Goal: Information Seeking & Learning: Find specific fact

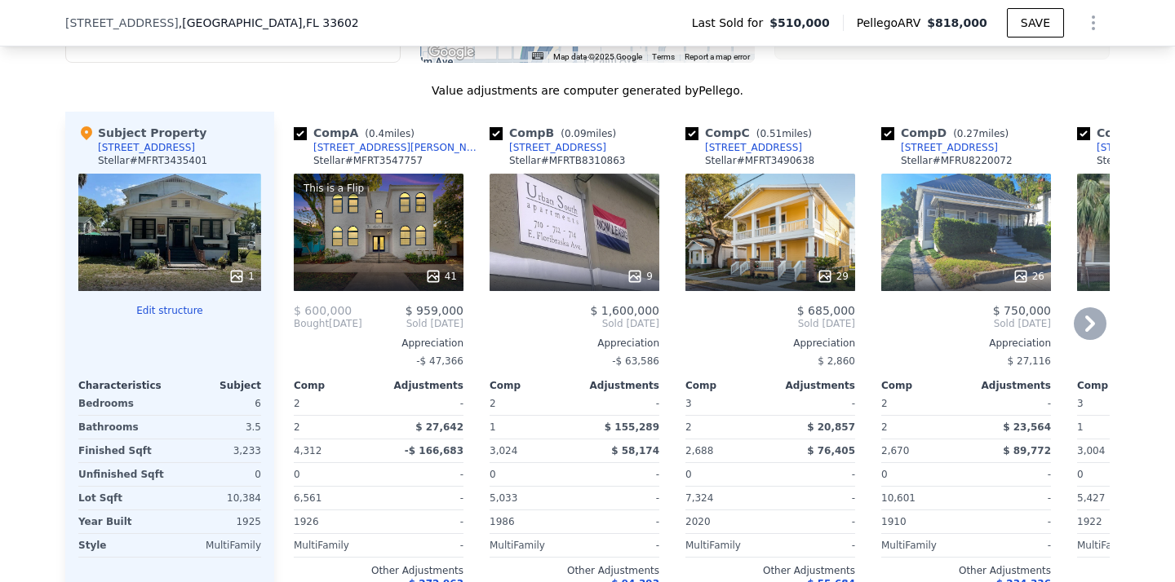
scroll to position [1746, 0]
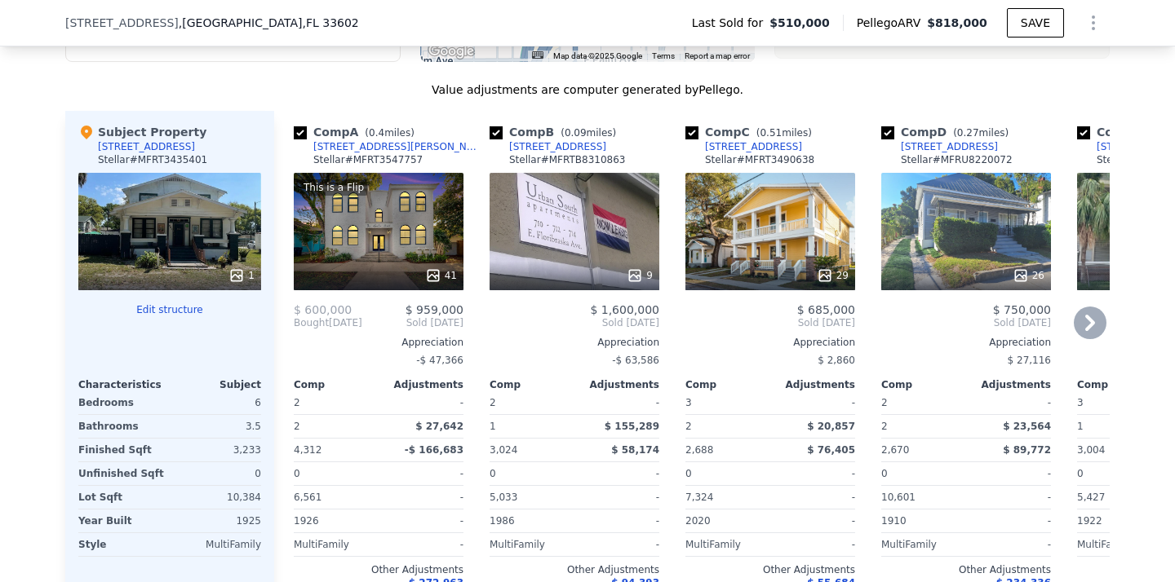
drag, startPoint x: 407, startPoint y: 159, endPoint x: 398, endPoint y: 163, distance: 9.9
click at [398, 163] on div "Comp A ( 0.4 miles) [STREET_ADDRESS][PERSON_NAME] Stellar # MFRT3547757" at bounding box center [379, 148] width 170 height 49
copy div "[STREET_ADDRESS][PERSON_NAME]"
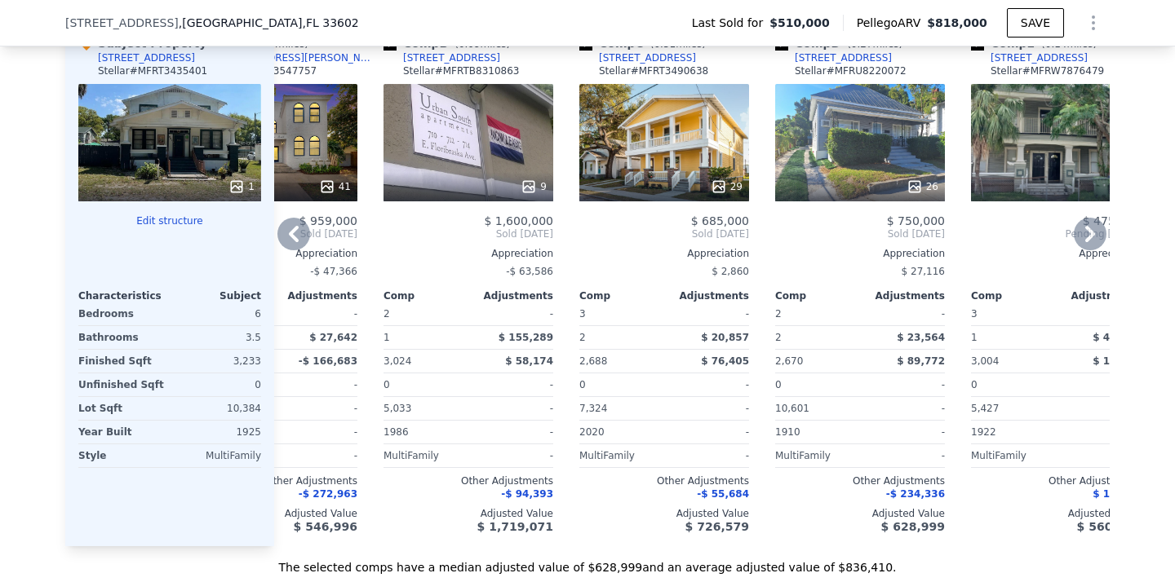
scroll to position [1808, 0]
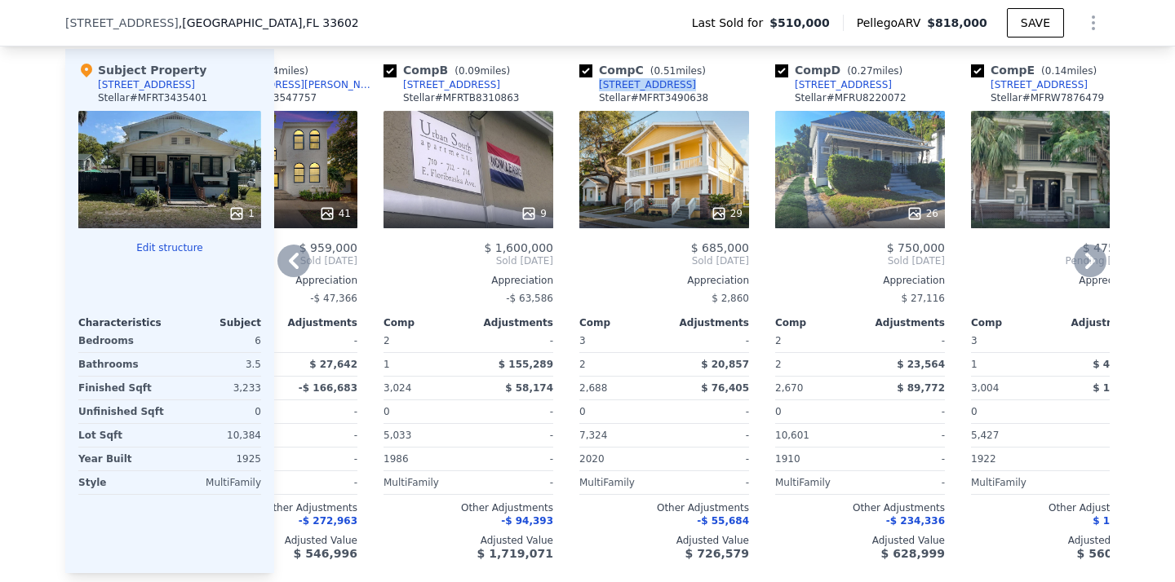
drag, startPoint x: 687, startPoint y: 101, endPoint x: 598, endPoint y: 104, distance: 89.0
click at [598, 104] on div "Comp C ( 0.51 miles) [STREET_ADDRESS] Stellar # MFRT3490638" at bounding box center [664, 86] width 170 height 49
copy div "[STREET_ADDRESS]"
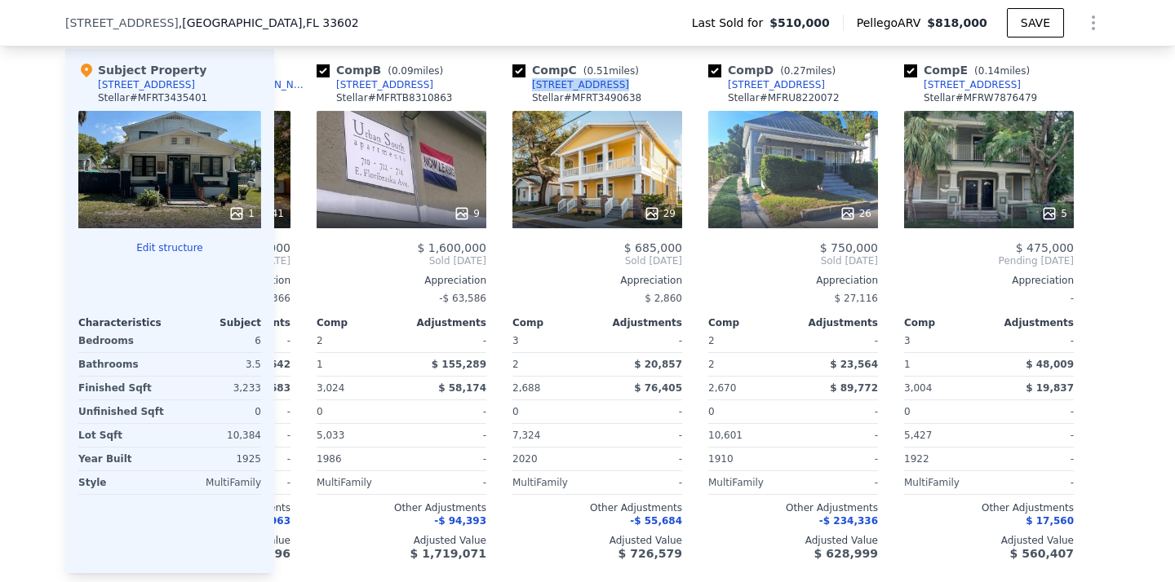
scroll to position [0, 183]
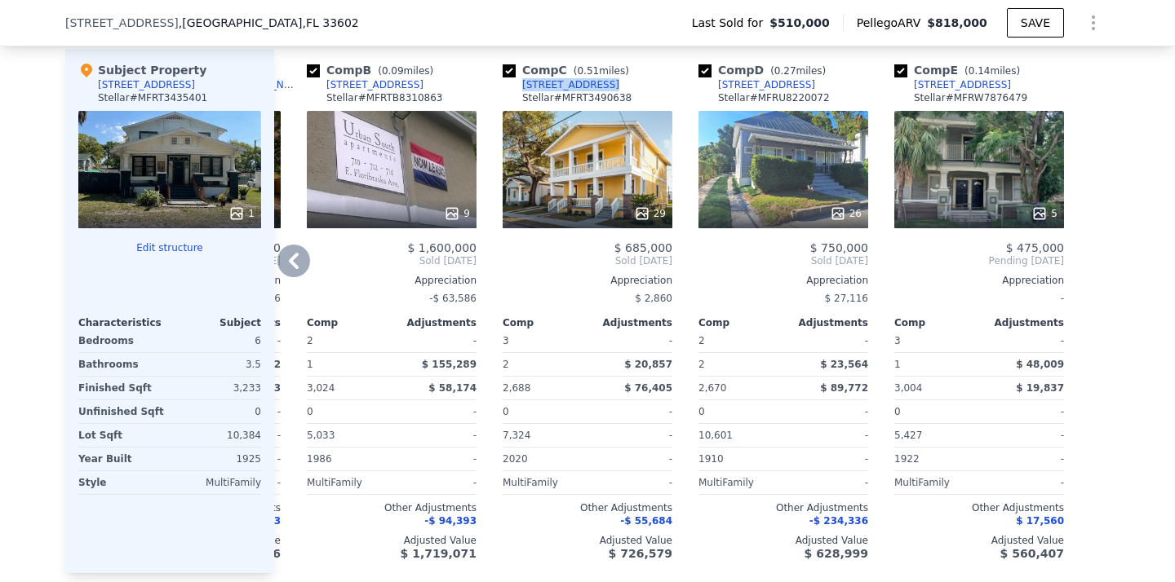
drag, startPoint x: 830, startPoint y: 99, endPoint x: 827, endPoint y: 107, distance: 8.8
click at [827, 107] on div "Comp D ( 0.27 miles) [STREET_ADDRESS] # MFRU8220072" at bounding box center [783, 86] width 170 height 49
copy div "[STREET_ADDRESS]"
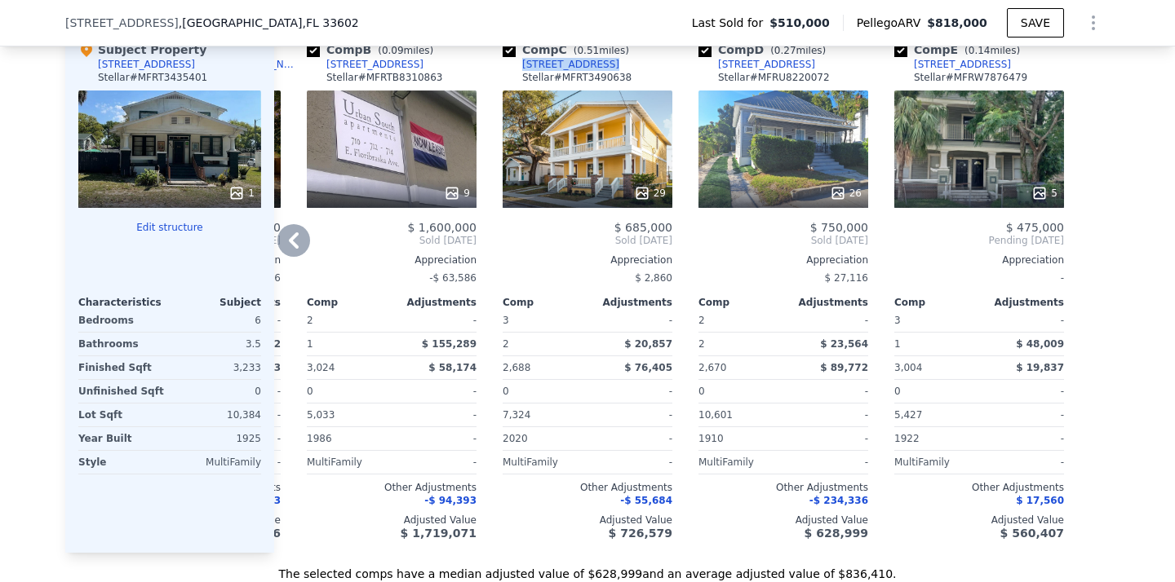
scroll to position [1830, 0]
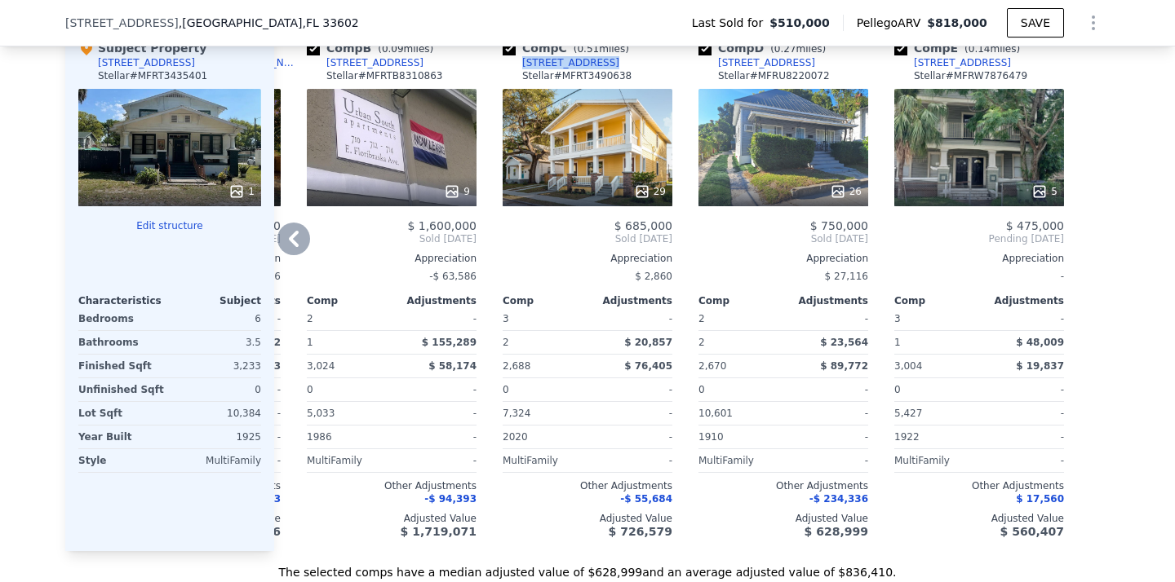
copy div "[STREET_ADDRESS]"
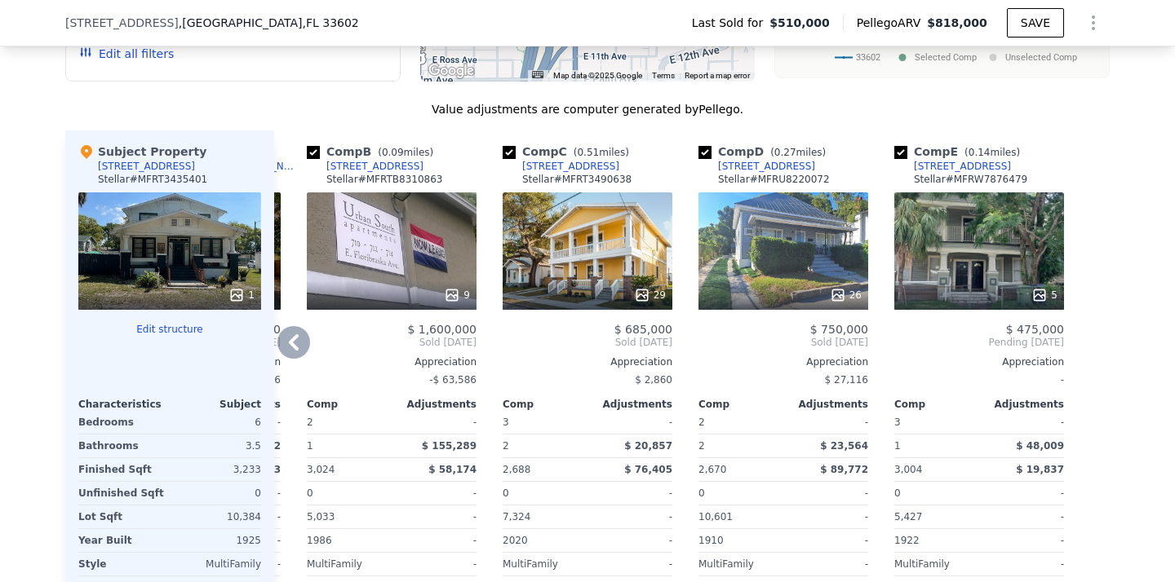
click at [317, 349] on span "Sold [DATE]" at bounding box center [392, 342] width 170 height 13
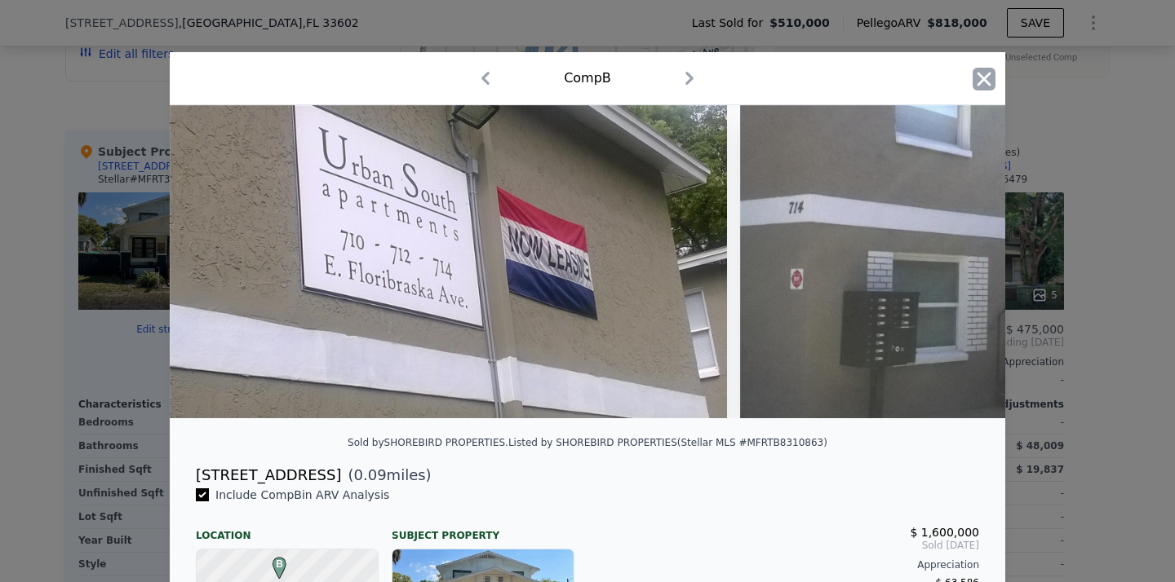
click at [994, 84] on icon "button" at bounding box center [983, 79] width 23 height 23
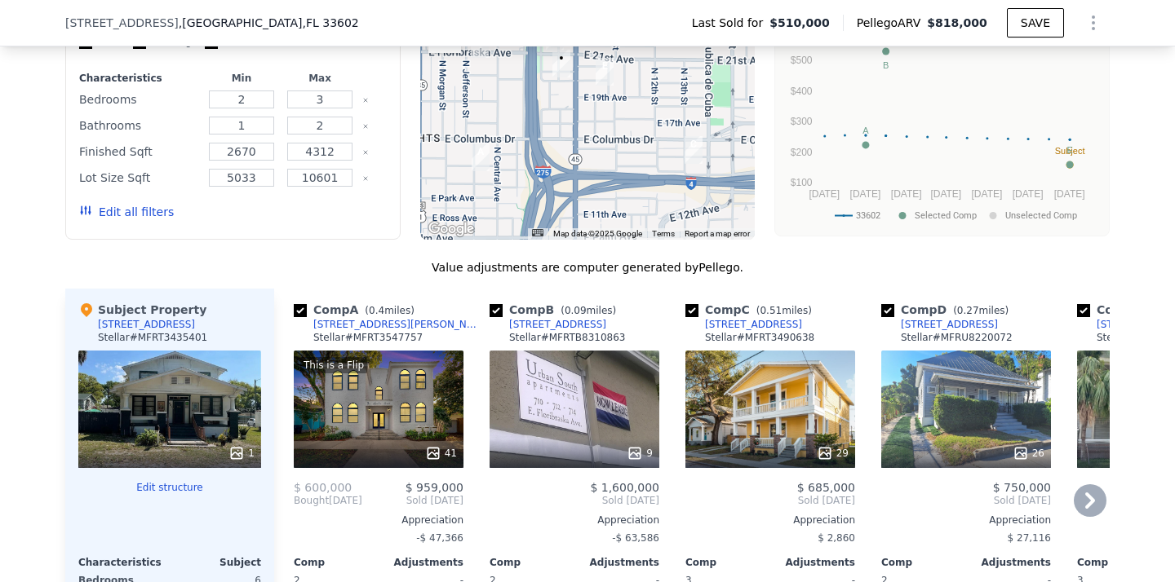
scroll to position [1568, 0]
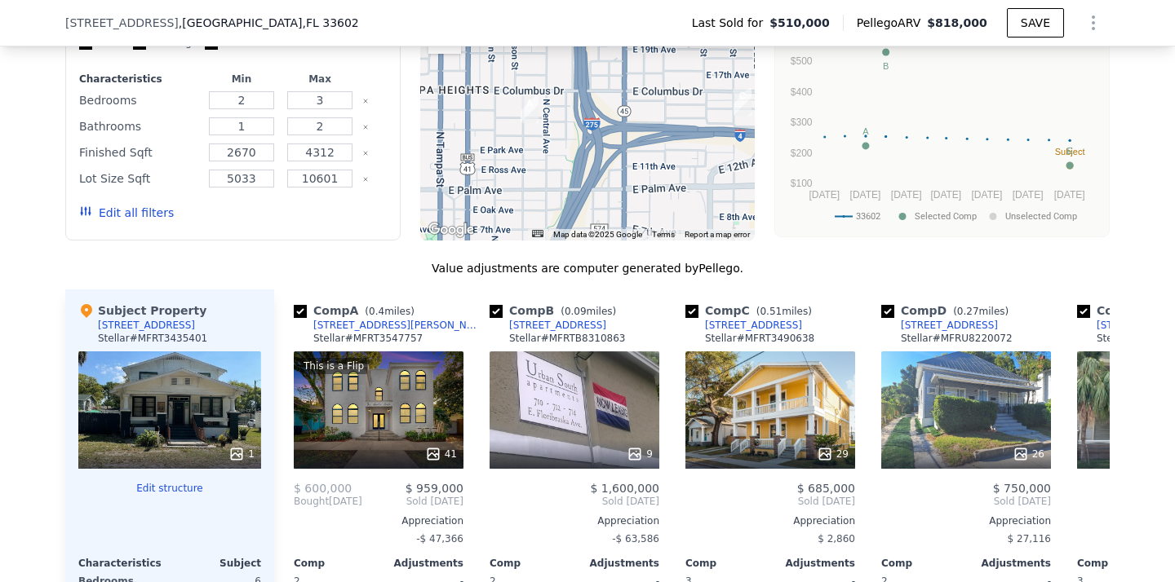
drag, startPoint x: 573, startPoint y: 168, endPoint x: 626, endPoint y: 122, distance: 70.0
click at [626, 122] on div at bounding box center [587, 110] width 335 height 261
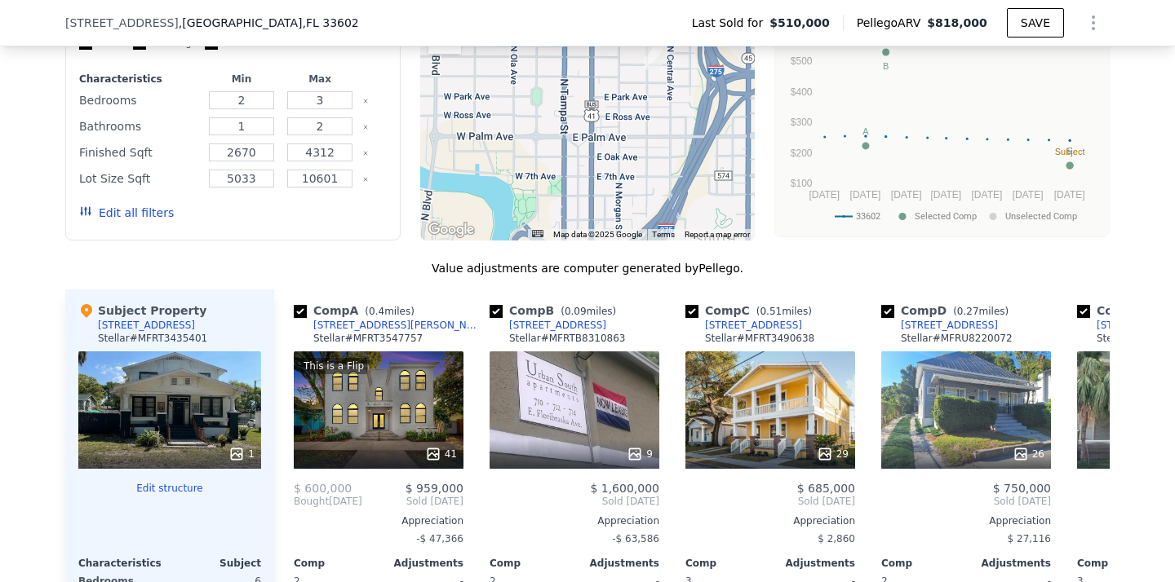
drag, startPoint x: 564, startPoint y: 185, endPoint x: 682, endPoint y: 147, distance: 124.3
click at [682, 147] on div at bounding box center [587, 110] width 335 height 261
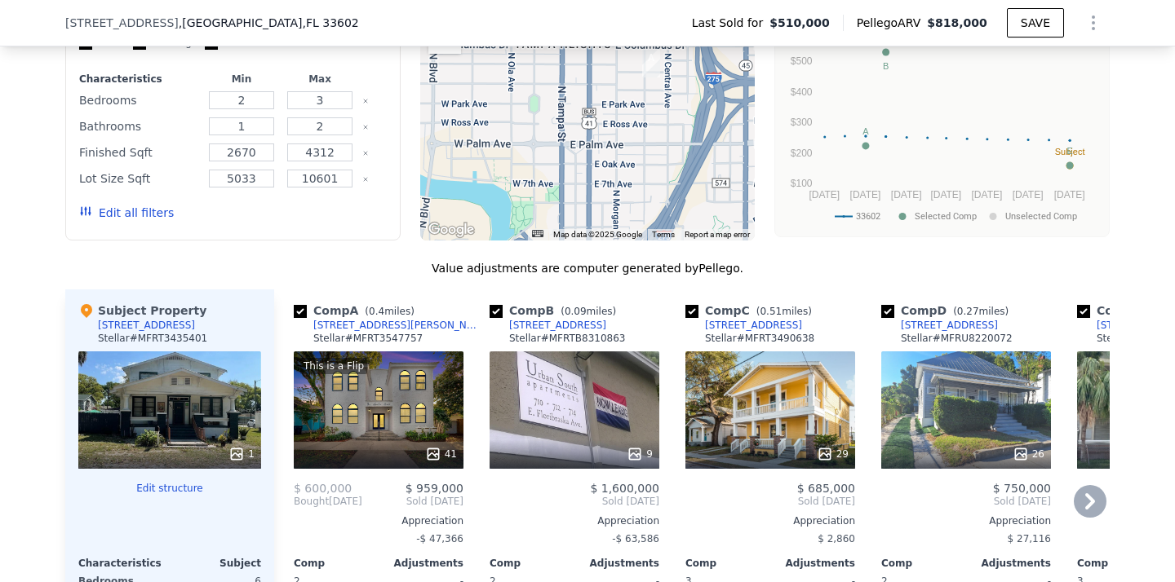
drag, startPoint x: 406, startPoint y: 341, endPoint x: 397, endPoint y: 342, distance: 9.0
click at [397, 342] on div "Comp A ( 0.4 miles) [STREET_ADDRESS][PERSON_NAME] Stellar # MFRT3547757" at bounding box center [379, 327] width 170 height 49
copy div "[STREET_ADDRESS][PERSON_NAME]"
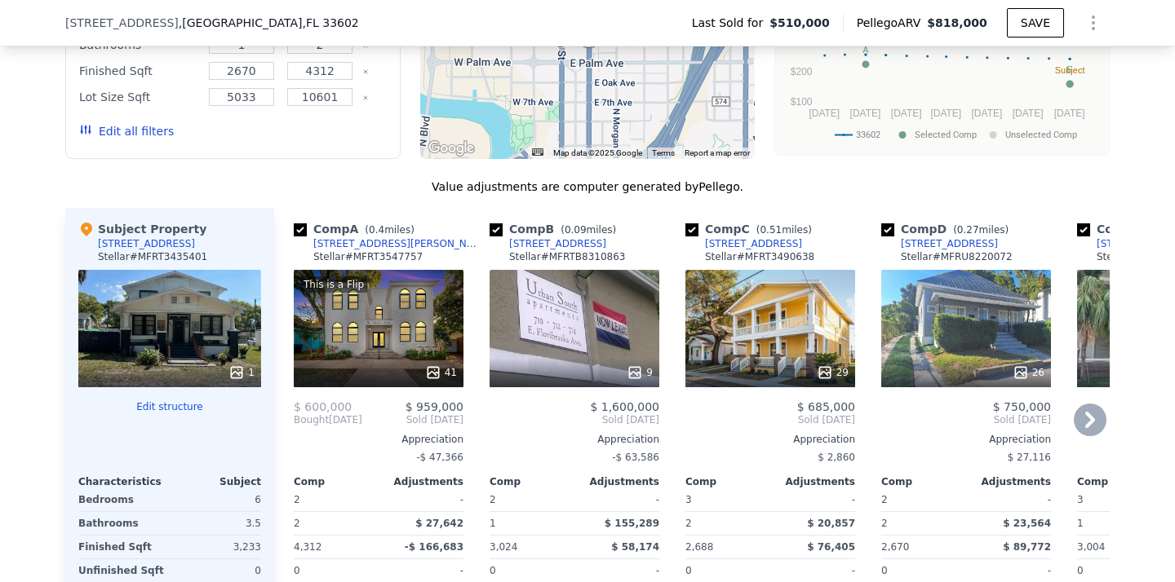
scroll to position [1657, 0]
